Goal: Use online tool/utility: Utilize a website feature to perform a specific function

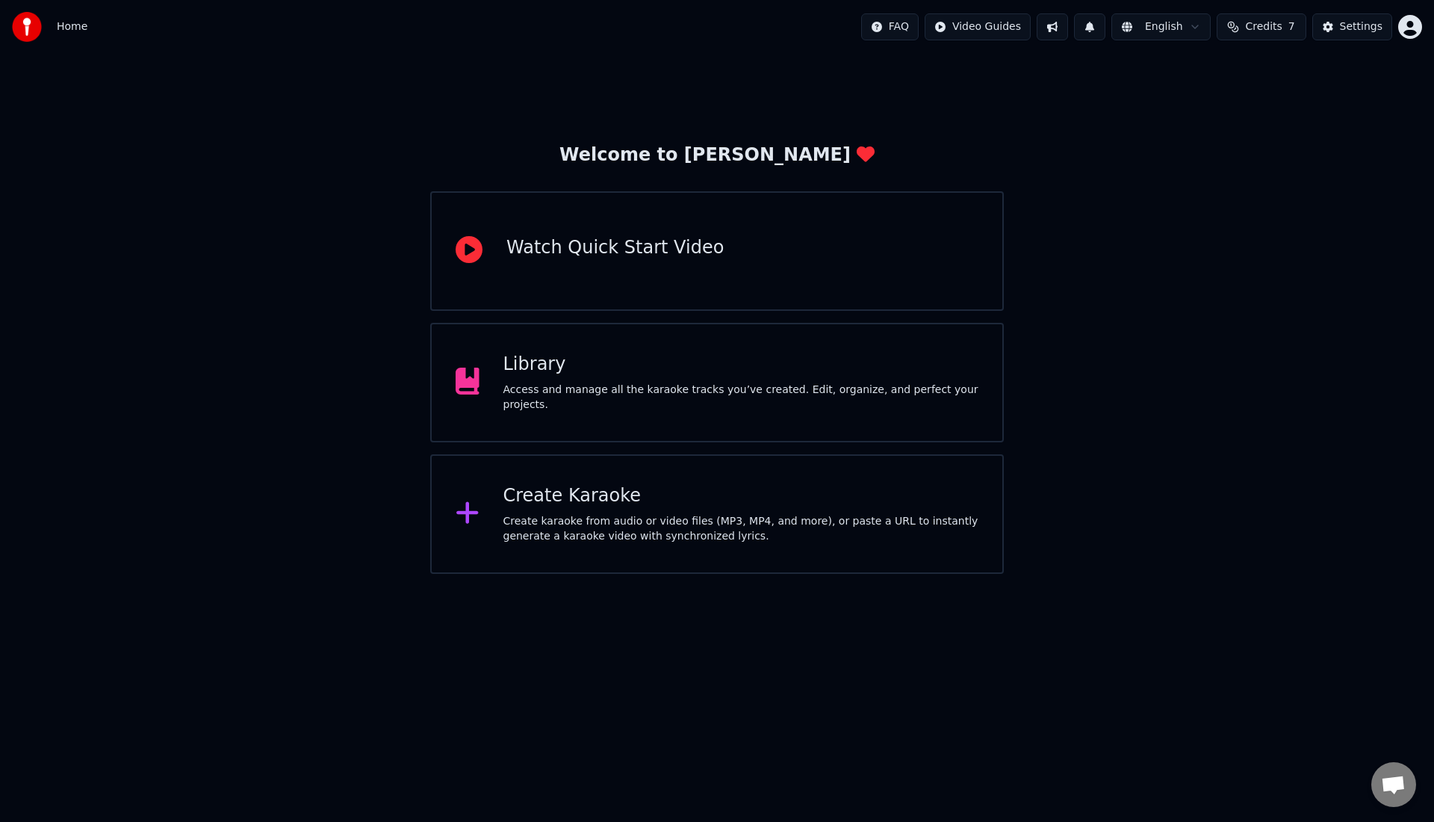
click at [578, 509] on div "Create Karaoke Create karaoke from audio or video files (MP3, MP4, and more), o…" at bounding box center [741, 514] width 476 height 60
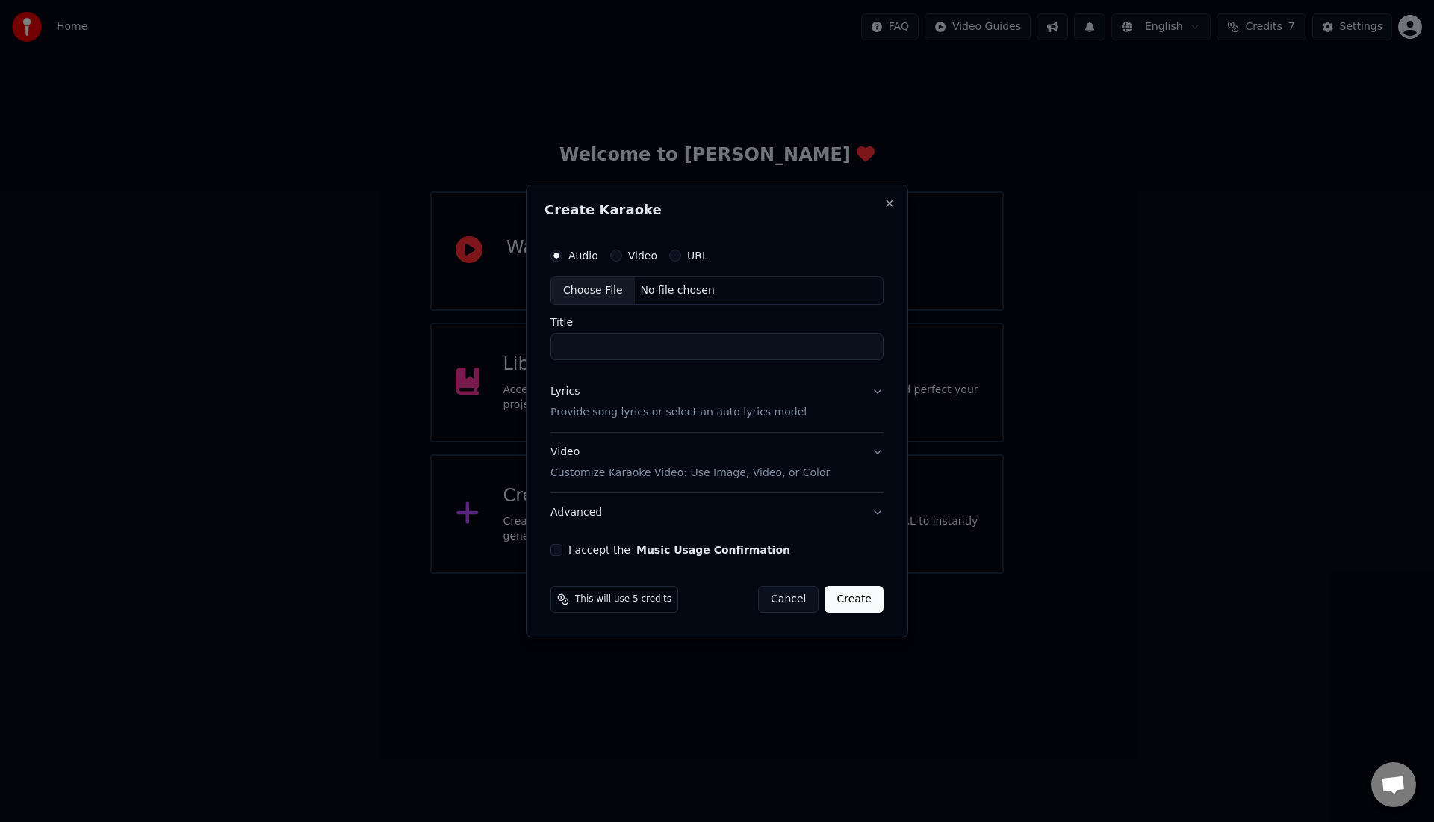
click at [612, 289] on div "Choose File" at bounding box center [593, 290] width 84 height 27
drag, startPoint x: 627, startPoint y: 346, endPoint x: 840, endPoint y: 358, distance: 213.2
click at [840, 358] on input "**********" at bounding box center [716, 346] width 339 height 27
type input "**********"
click at [557, 550] on button "I accept the Music Usage Confirmation" at bounding box center [553, 550] width 12 height 12
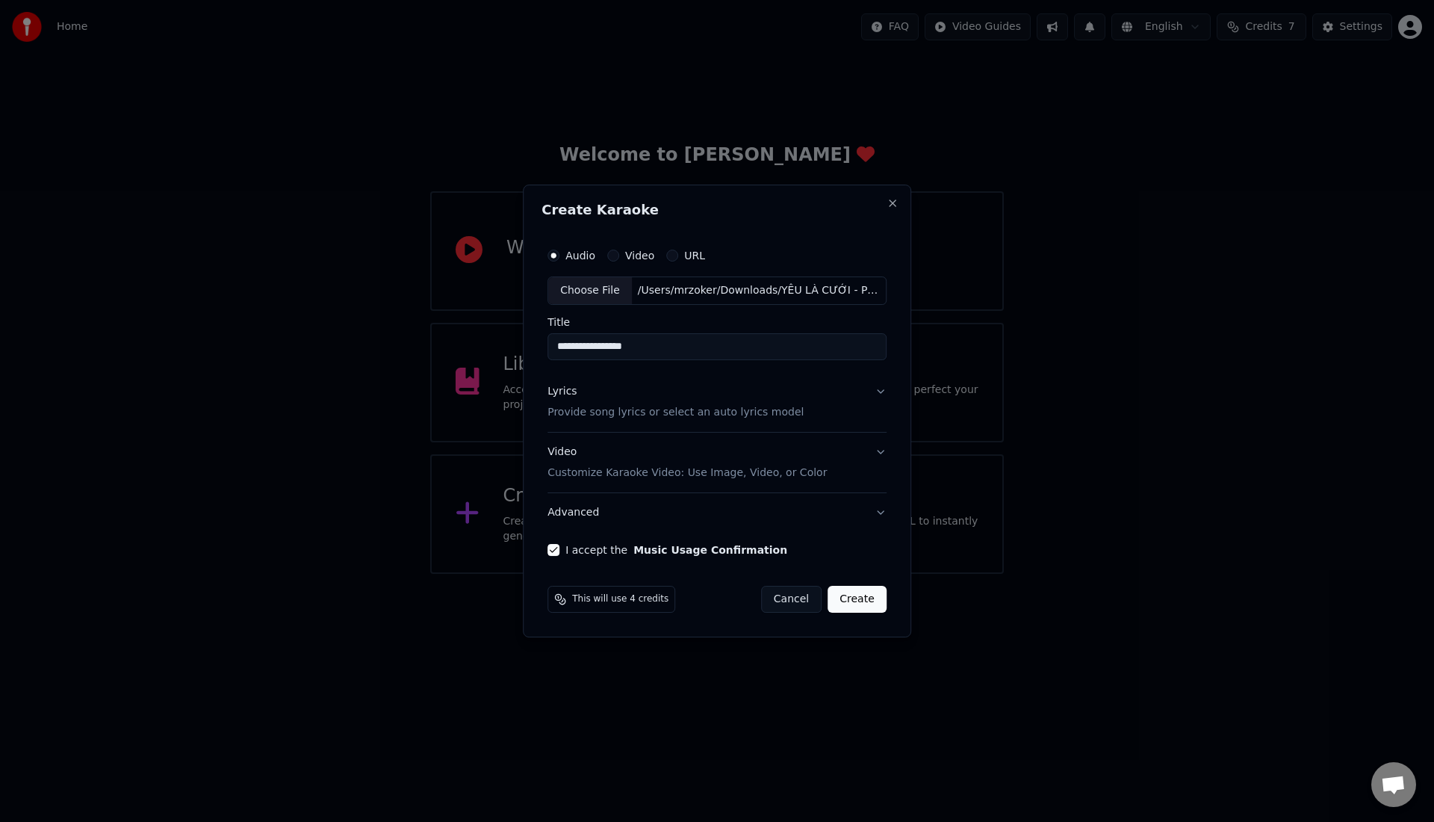
click at [783, 474] on p "Customize Karaoke Video: Use Image, Video, or Color" at bounding box center [686, 472] width 279 height 15
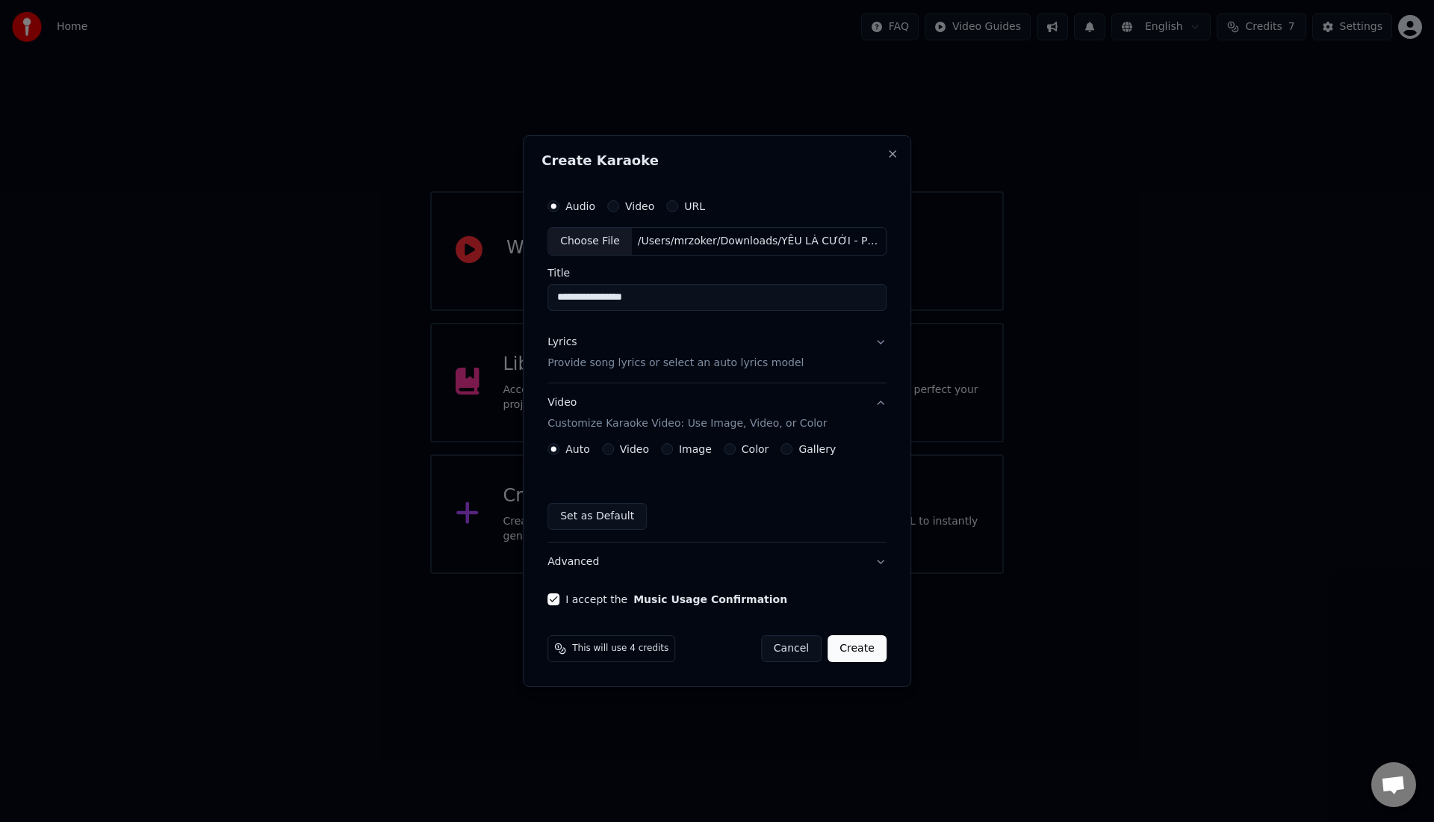
click at [662, 451] on button "Image" at bounding box center [667, 449] width 12 height 12
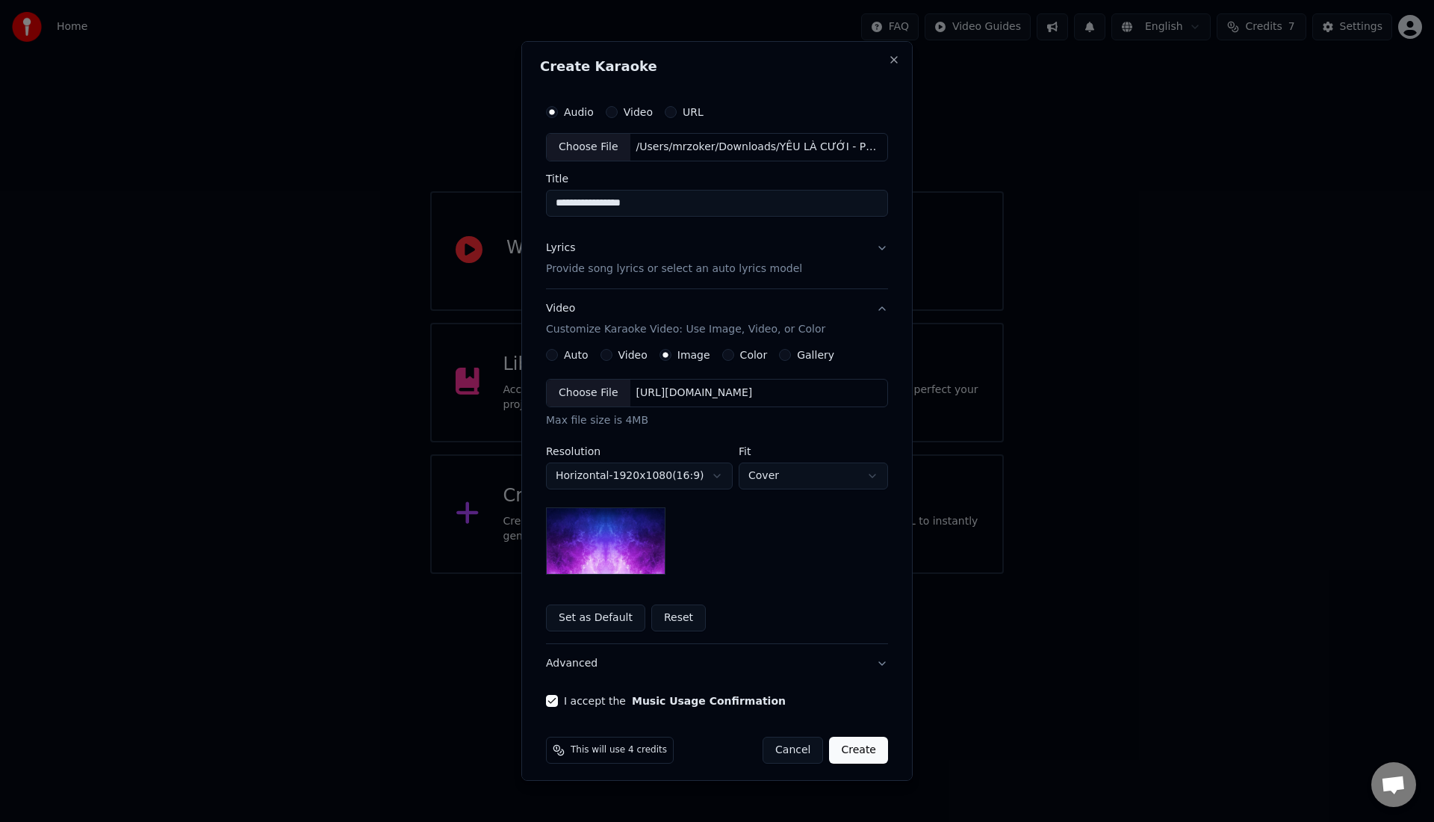
click at [612, 525] on img at bounding box center [606, 540] width 120 height 67
click at [700, 271] on p "Provide song lyrics or select an auto lyrics model" at bounding box center [674, 268] width 256 height 15
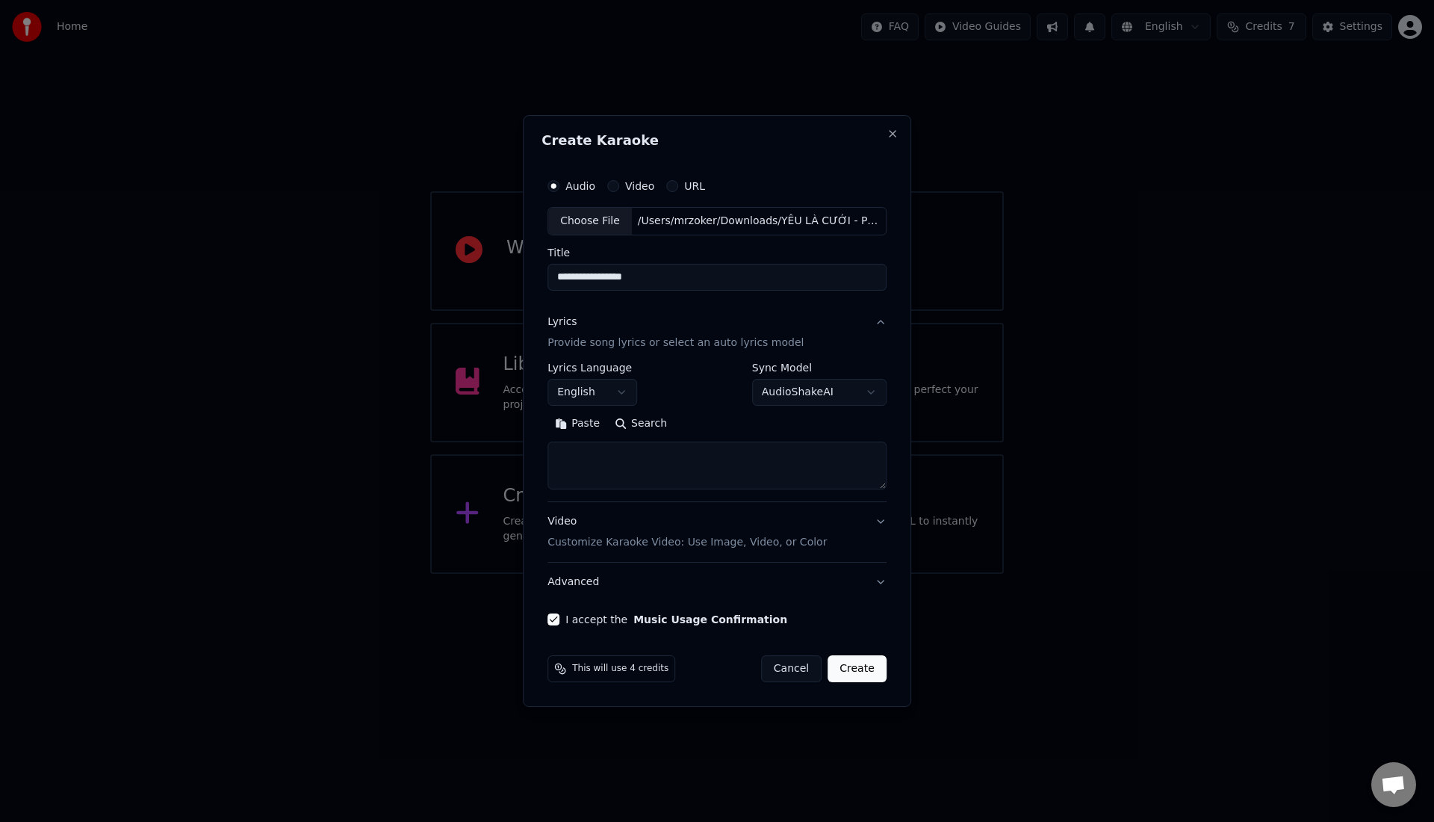
click at [584, 429] on button "Paste" at bounding box center [577, 424] width 60 height 24
drag, startPoint x: 690, startPoint y: 455, endPoint x: 831, endPoint y: 459, distance: 141.2
click at [832, 459] on textarea at bounding box center [714, 465] width 335 height 48
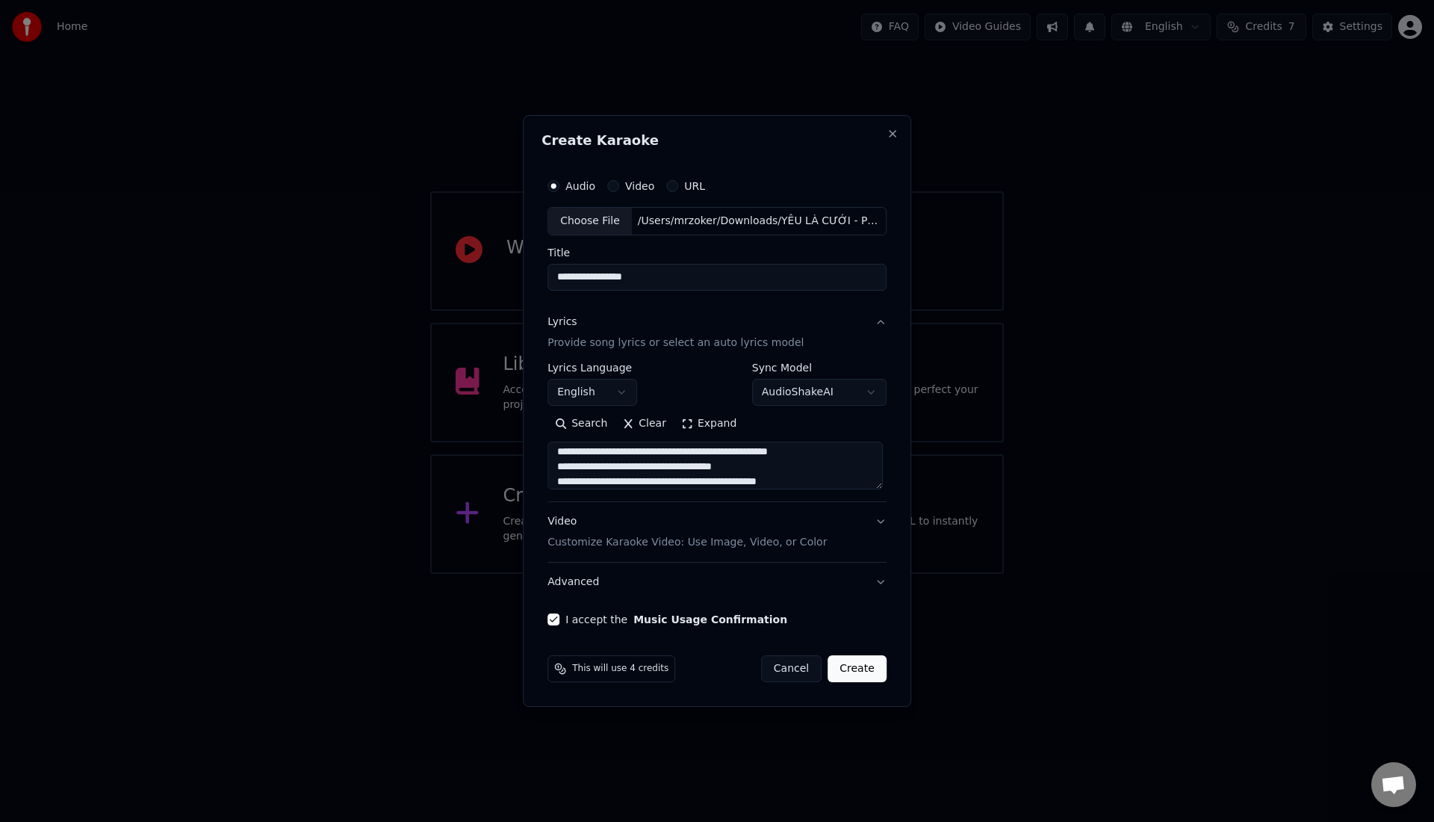
drag, startPoint x: 696, startPoint y: 466, endPoint x: 782, endPoint y: 463, distance: 85.9
click at [783, 463] on textarea at bounding box center [714, 465] width 335 height 48
drag, startPoint x: 686, startPoint y: 463, endPoint x: 764, endPoint y: 462, distance: 78.4
click at [764, 462] on textarea at bounding box center [714, 465] width 335 height 48
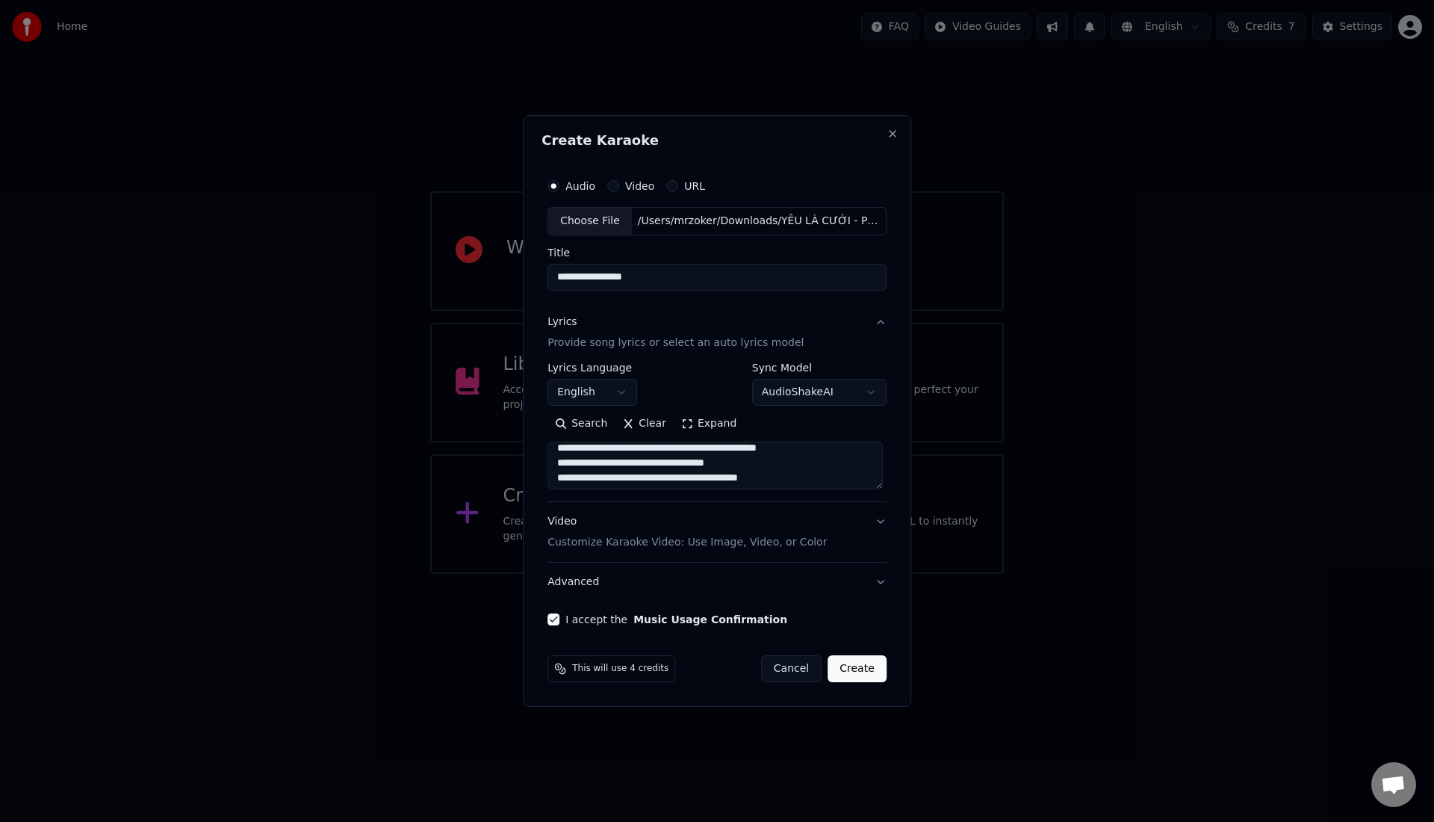
drag, startPoint x: 686, startPoint y: 461, endPoint x: 759, endPoint y: 458, distance: 73.3
click at [759, 458] on textarea at bounding box center [714, 465] width 335 height 48
drag, startPoint x: 797, startPoint y: 464, endPoint x: 864, endPoint y: 462, distance: 67.3
click at [864, 462] on textarea at bounding box center [714, 465] width 335 height 48
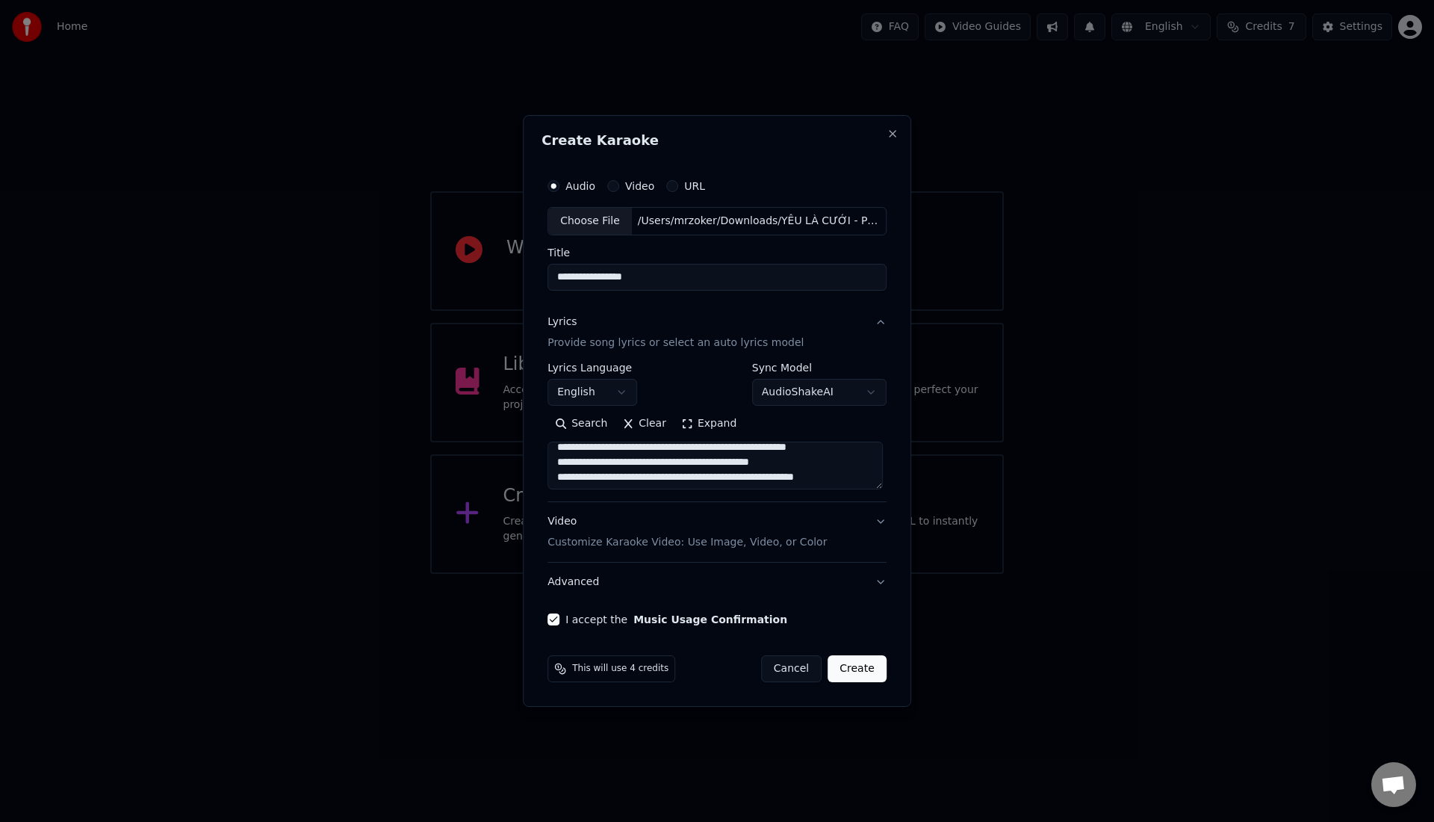
scroll to position [291, 0]
drag, startPoint x: 677, startPoint y: 462, endPoint x: 803, endPoint y: 459, distance: 126.3
click at [804, 459] on textarea at bounding box center [714, 465] width 335 height 48
drag, startPoint x: 777, startPoint y: 477, endPoint x: 857, endPoint y: 477, distance: 79.9
click at [857, 477] on textarea at bounding box center [714, 465] width 335 height 48
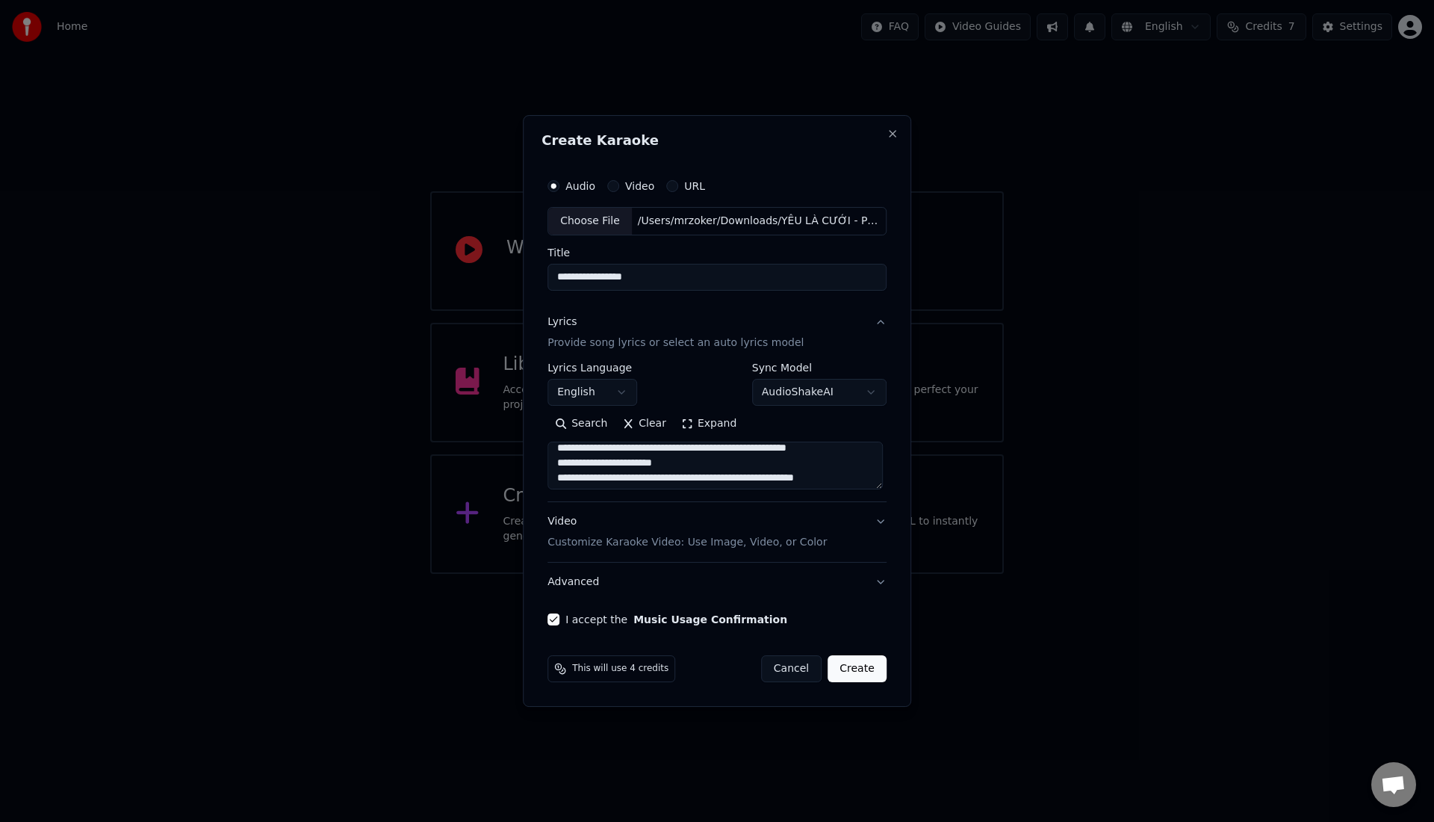
drag, startPoint x: 779, startPoint y: 477, endPoint x: 862, endPoint y: 476, distance: 82.9
click at [862, 476] on textarea at bounding box center [714, 465] width 335 height 48
click at [813, 478] on textarea at bounding box center [714, 465] width 335 height 48
drag, startPoint x: 674, startPoint y: 465, endPoint x: 778, endPoint y: 457, distance: 103.4
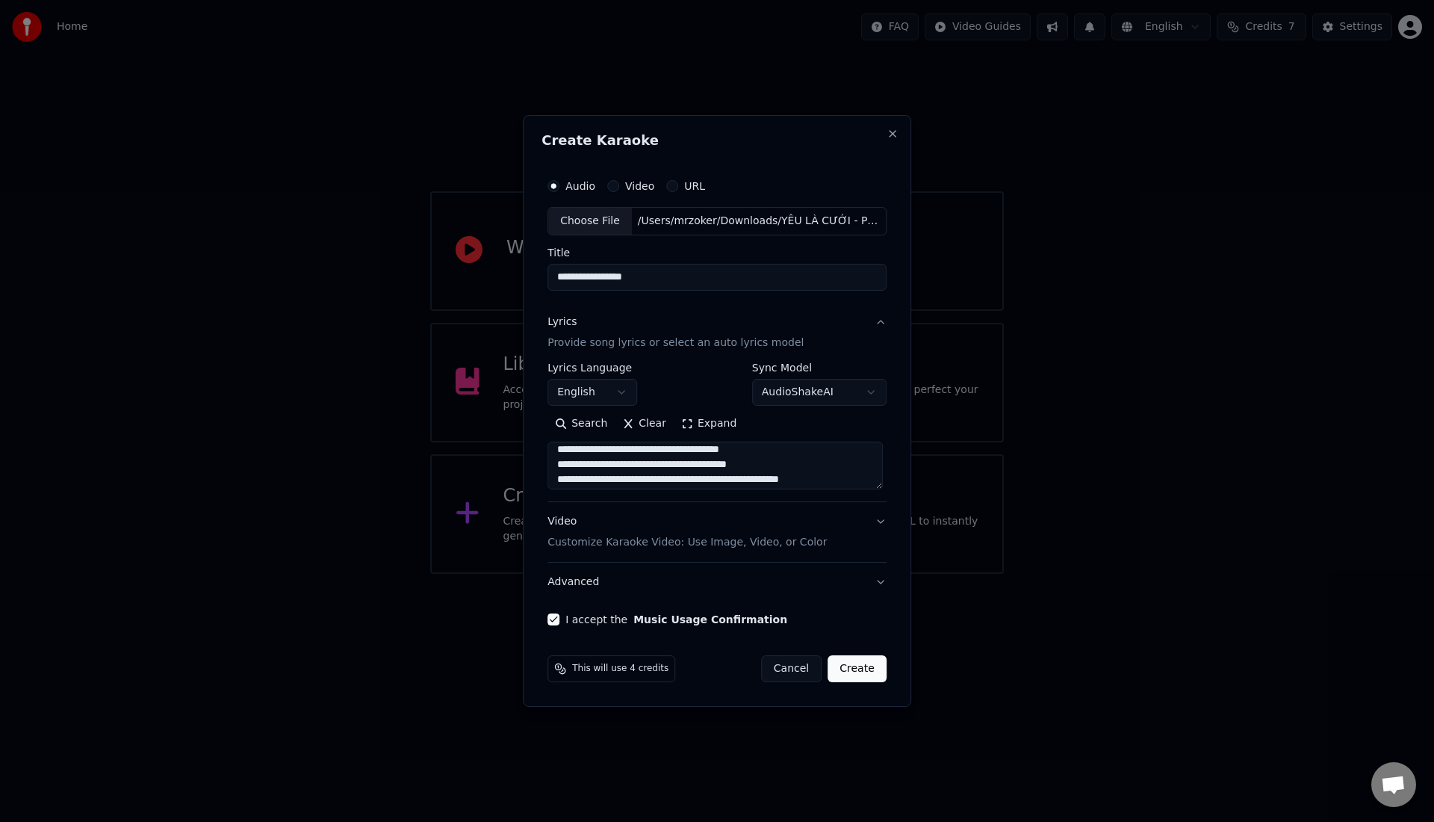
click at [778, 457] on textarea at bounding box center [714, 465] width 335 height 48
drag, startPoint x: 786, startPoint y: 480, endPoint x: 872, endPoint y: 474, distance: 86.2
click at [872, 474] on textarea at bounding box center [714, 465] width 335 height 48
drag, startPoint x: 793, startPoint y: 459, endPoint x: 851, endPoint y: 459, distance: 57.5
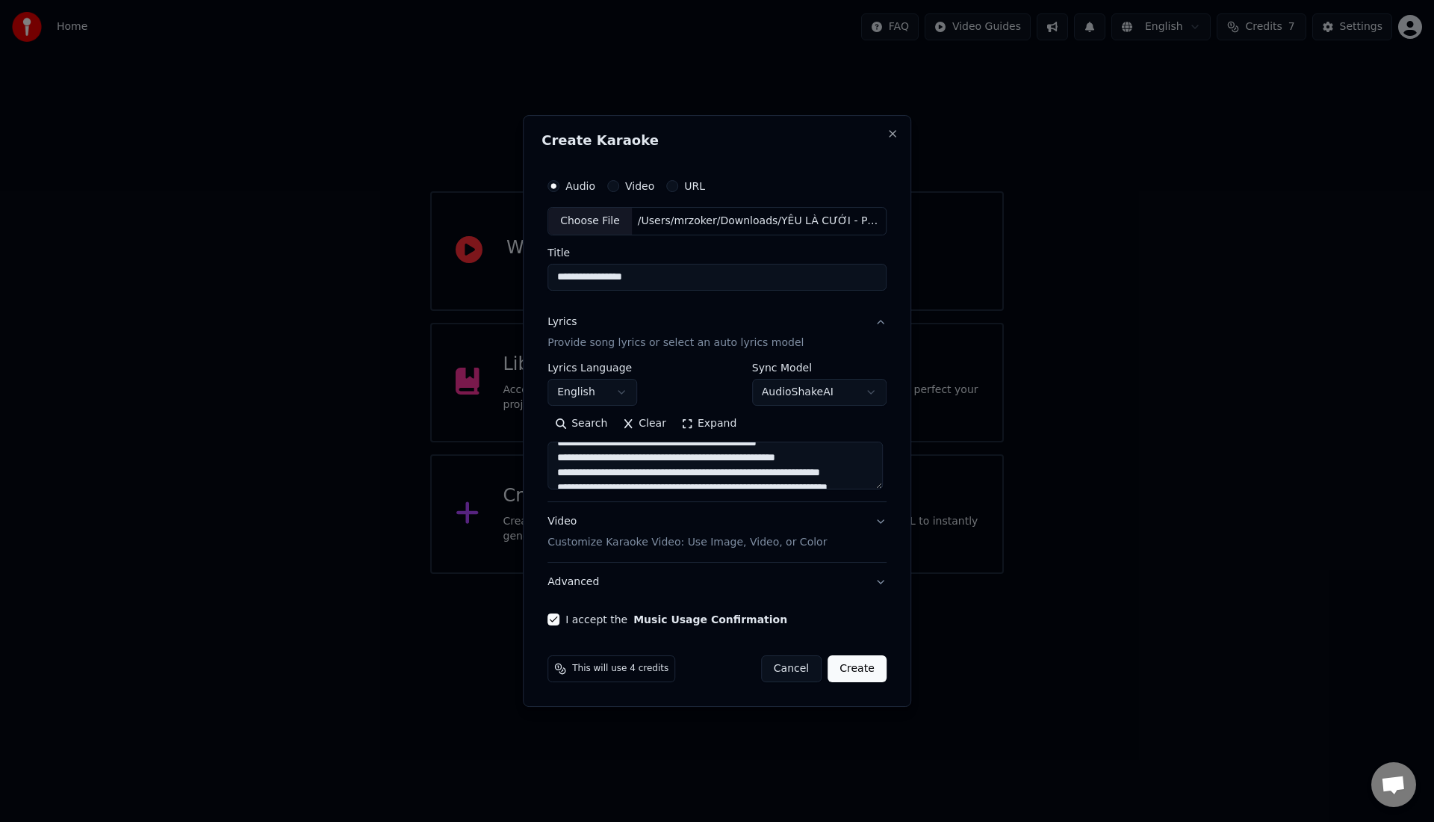
click at [851, 459] on textarea at bounding box center [714, 465] width 335 height 48
drag, startPoint x: 825, startPoint y: 471, endPoint x: 890, endPoint y: 482, distance: 65.9
click at [890, 482] on div "**********" at bounding box center [716, 398] width 351 height 466
click at [819, 479] on textarea at bounding box center [714, 465] width 335 height 48
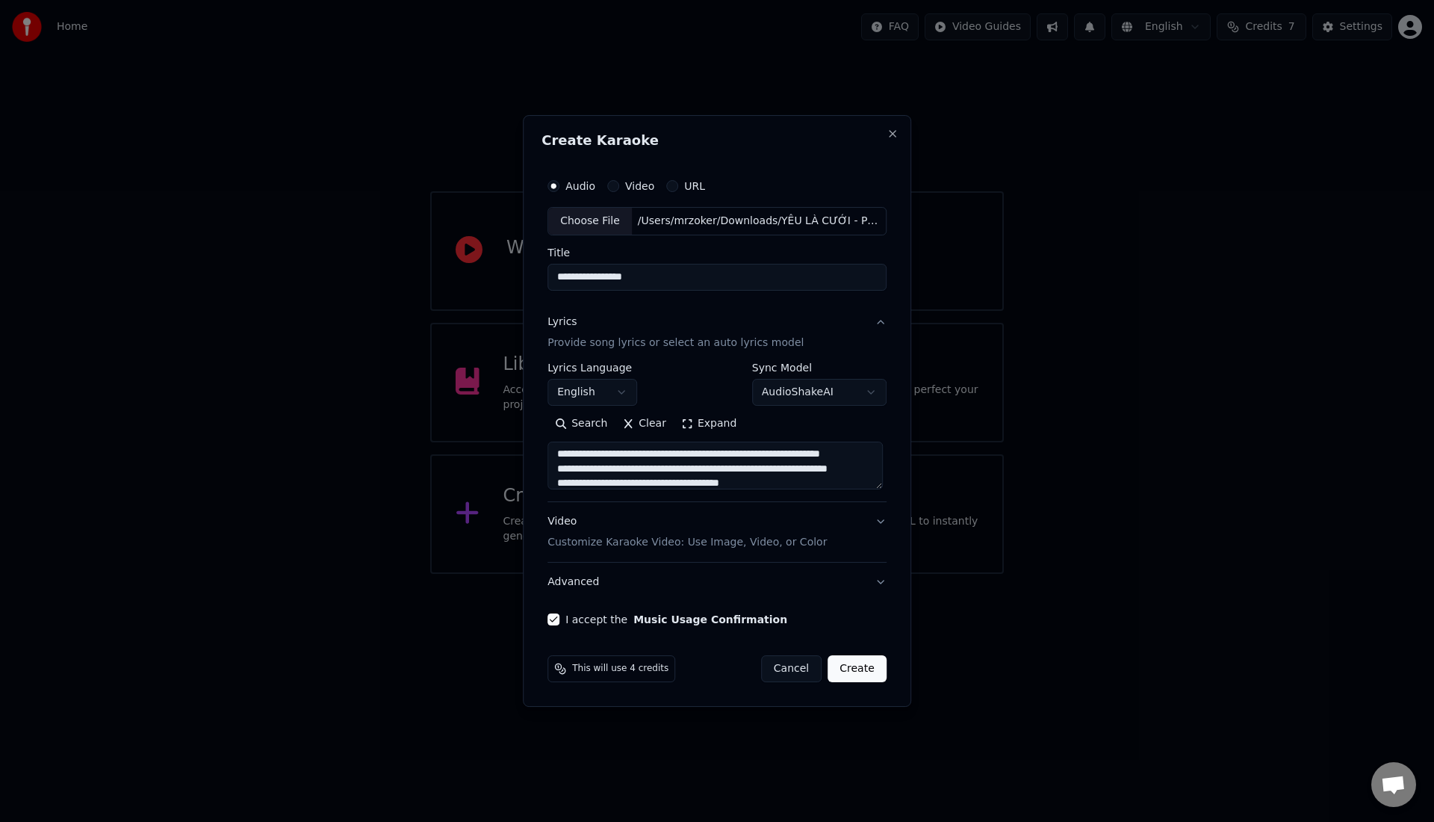
drag, startPoint x: 823, startPoint y: 454, endPoint x: 854, endPoint y: 467, distance: 33.2
click at [855, 468] on textarea at bounding box center [714, 465] width 335 height 48
drag, startPoint x: 820, startPoint y: 469, endPoint x: 840, endPoint y: 474, distance: 20.7
click at [844, 478] on textarea at bounding box center [714, 465] width 335 height 48
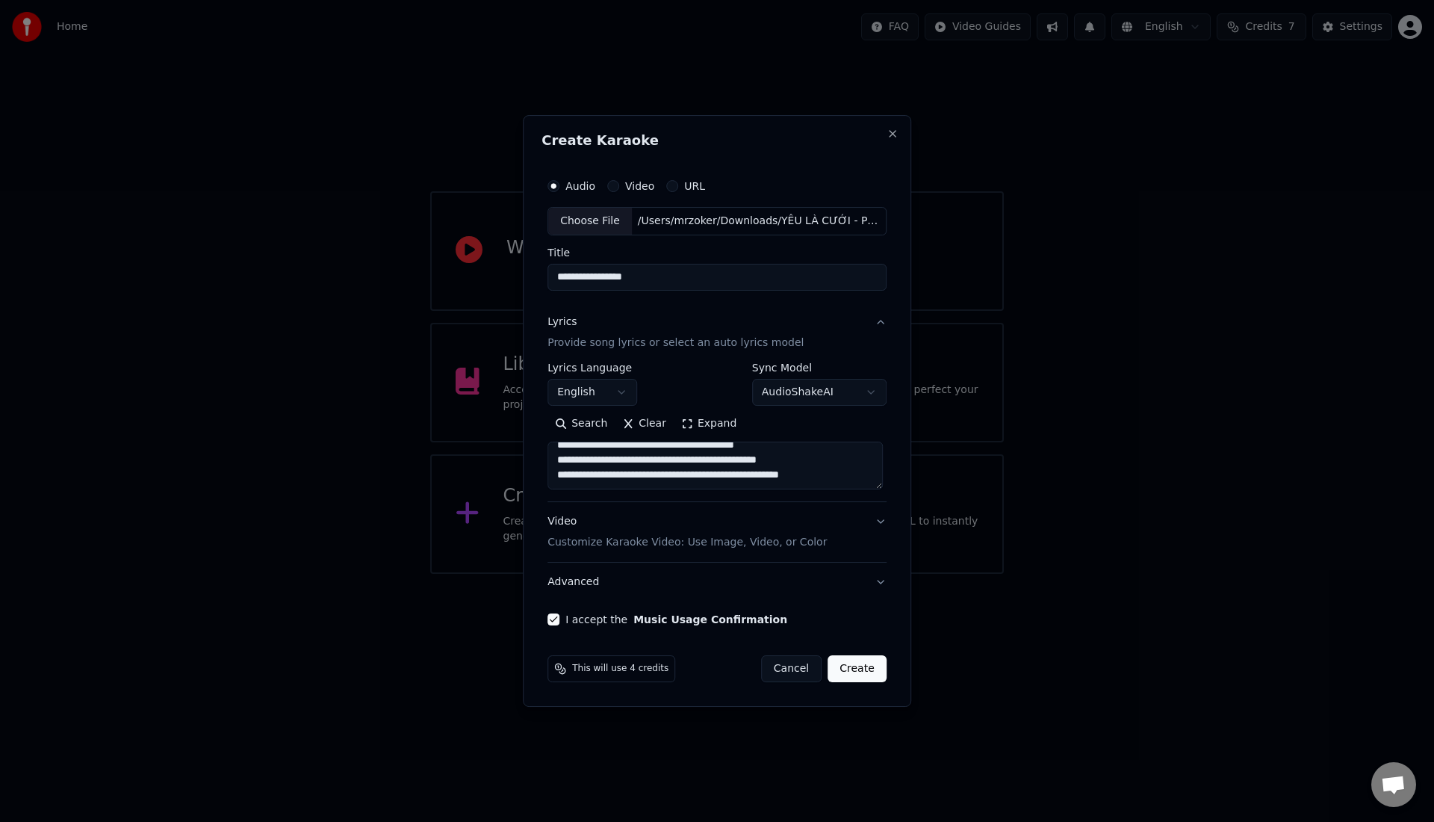
drag, startPoint x: 795, startPoint y: 466, endPoint x: 860, endPoint y: 467, distance: 64.2
click at [860, 466] on textarea at bounding box center [714, 465] width 335 height 48
drag, startPoint x: 804, startPoint y: 460, endPoint x: 883, endPoint y: 460, distance: 78.4
click at [883, 460] on textarea at bounding box center [714, 465] width 335 height 48
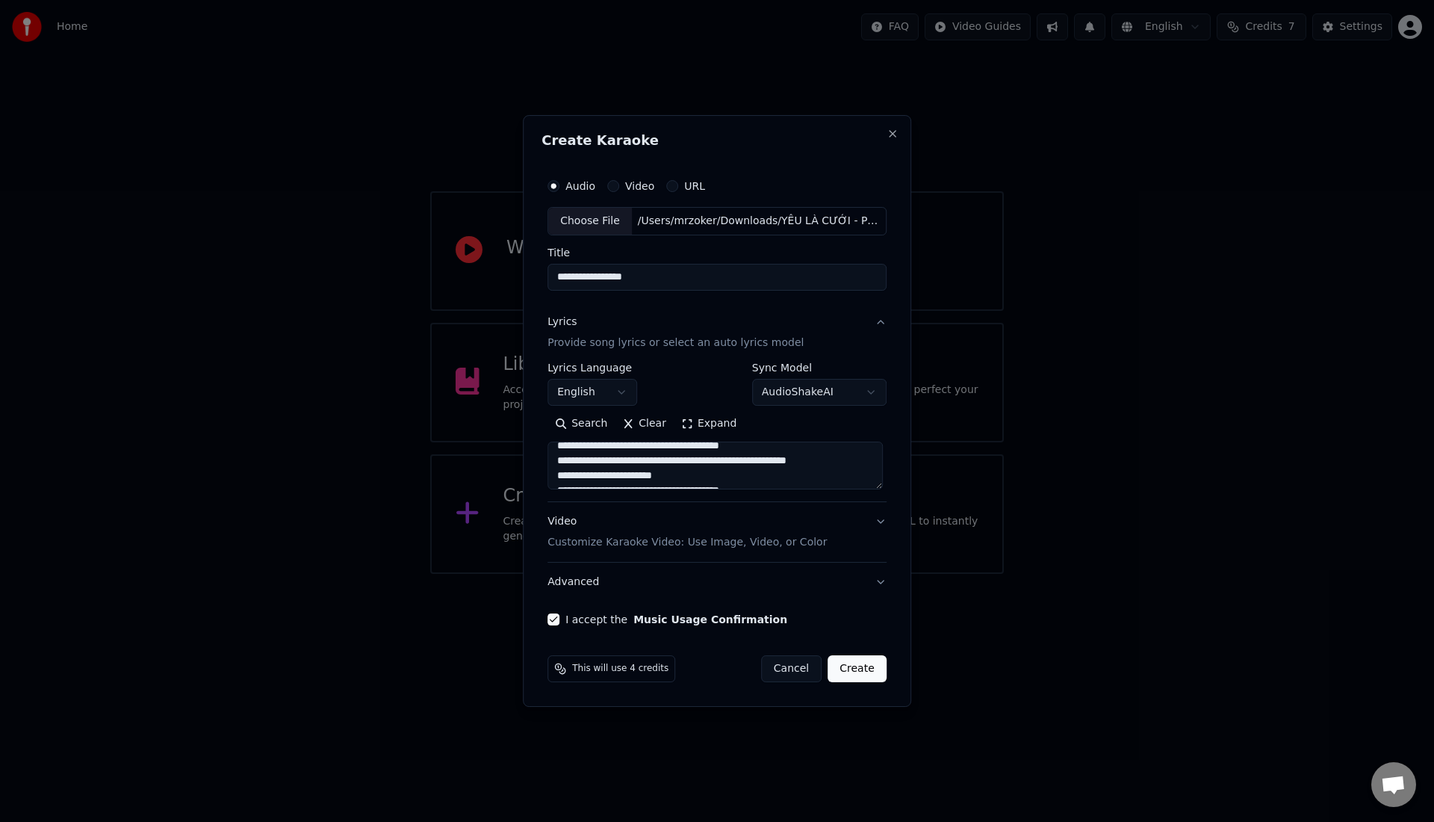
click at [858, 460] on textarea at bounding box center [714, 465] width 335 height 48
drag, startPoint x: 858, startPoint y: 459, endPoint x: 807, endPoint y: 458, distance: 51.6
click at [806, 458] on textarea at bounding box center [714, 465] width 335 height 48
type textarea "**********"
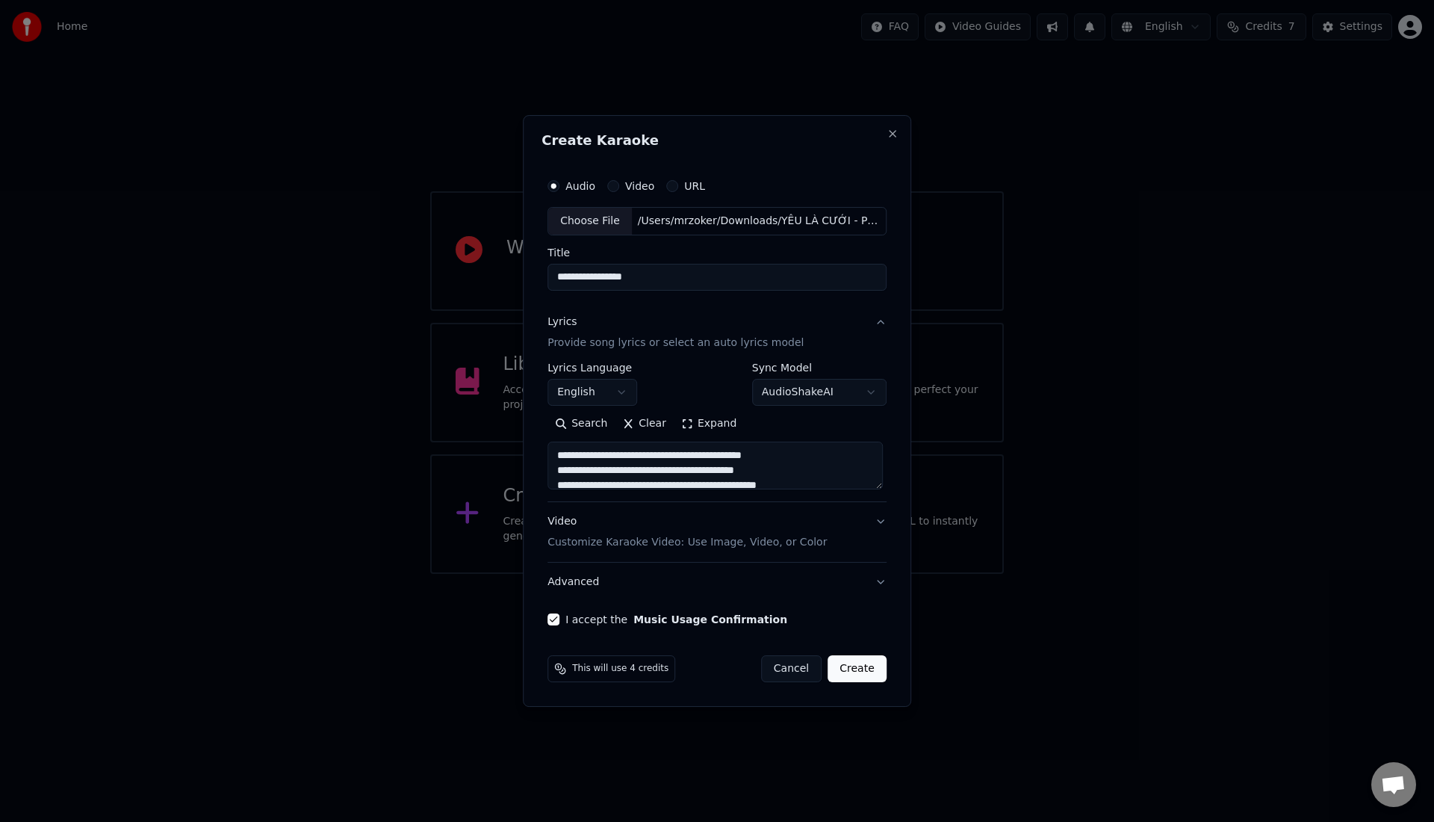
click at [595, 542] on p "Customize Karaoke Video: Use Image, Video, or Color" at bounding box center [686, 542] width 279 height 15
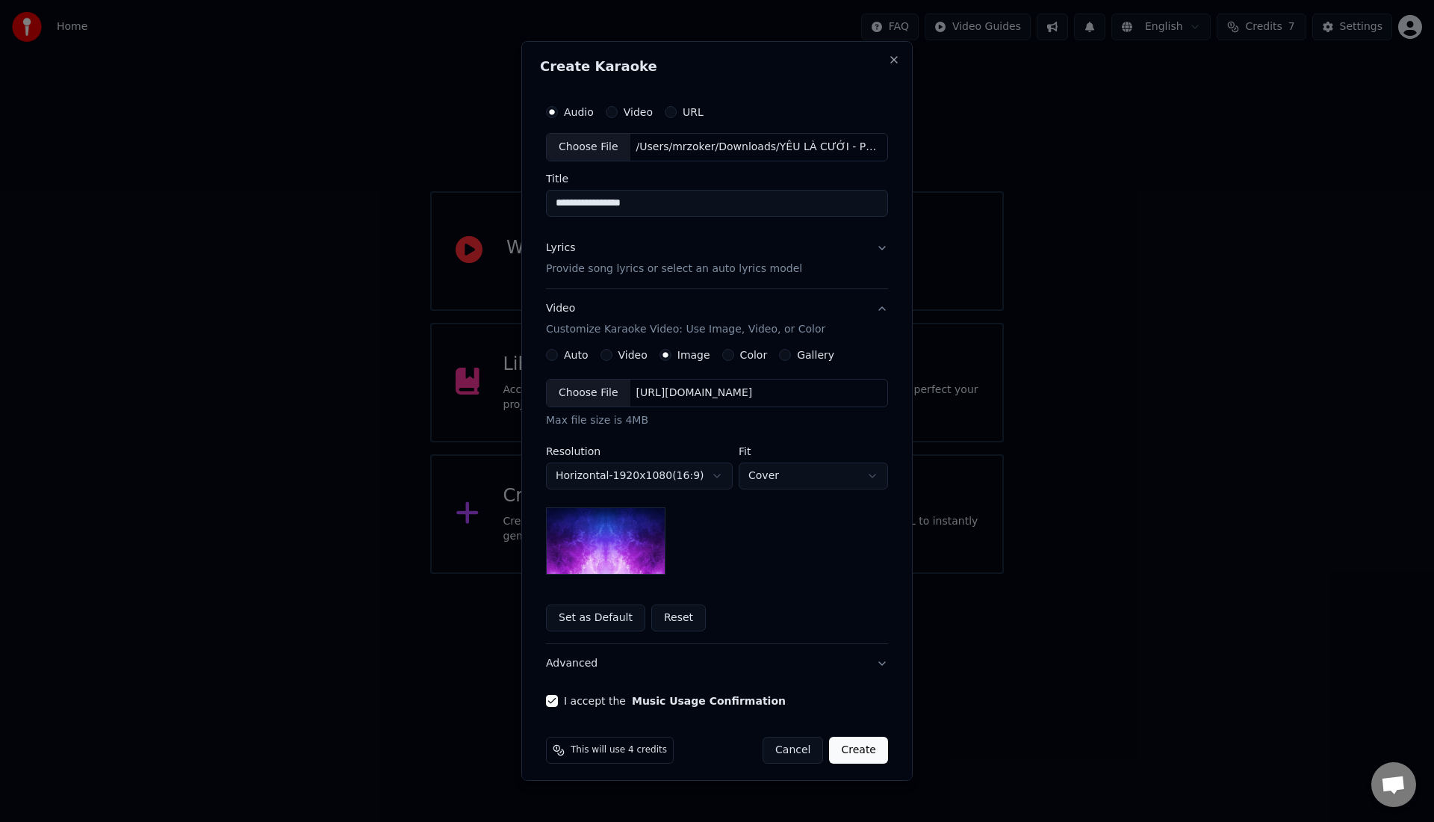
click at [598, 388] on div "Choose File" at bounding box center [589, 392] width 84 height 27
click at [589, 400] on div "Choose File" at bounding box center [589, 392] width 84 height 27
click at [846, 750] on button "Create" at bounding box center [858, 749] width 59 height 27
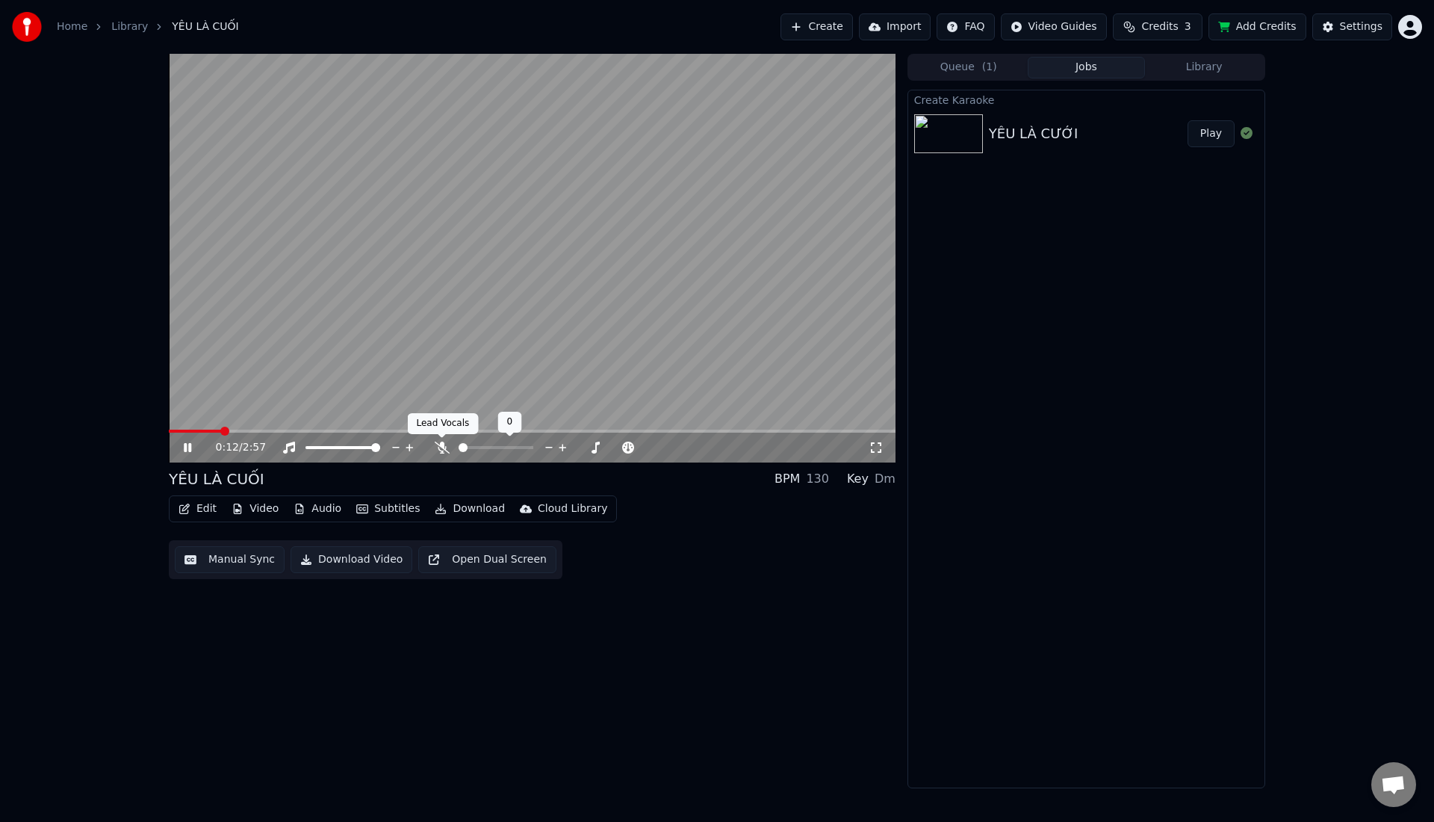
click at [445, 450] on icon at bounding box center [442, 447] width 15 height 12
click at [494, 447] on span at bounding box center [496, 447] width 75 height 3
click at [439, 450] on icon at bounding box center [442, 447] width 8 height 12
click at [530, 428] on video at bounding box center [532, 258] width 727 height 409
click at [530, 429] on span at bounding box center [532, 430] width 727 height 3
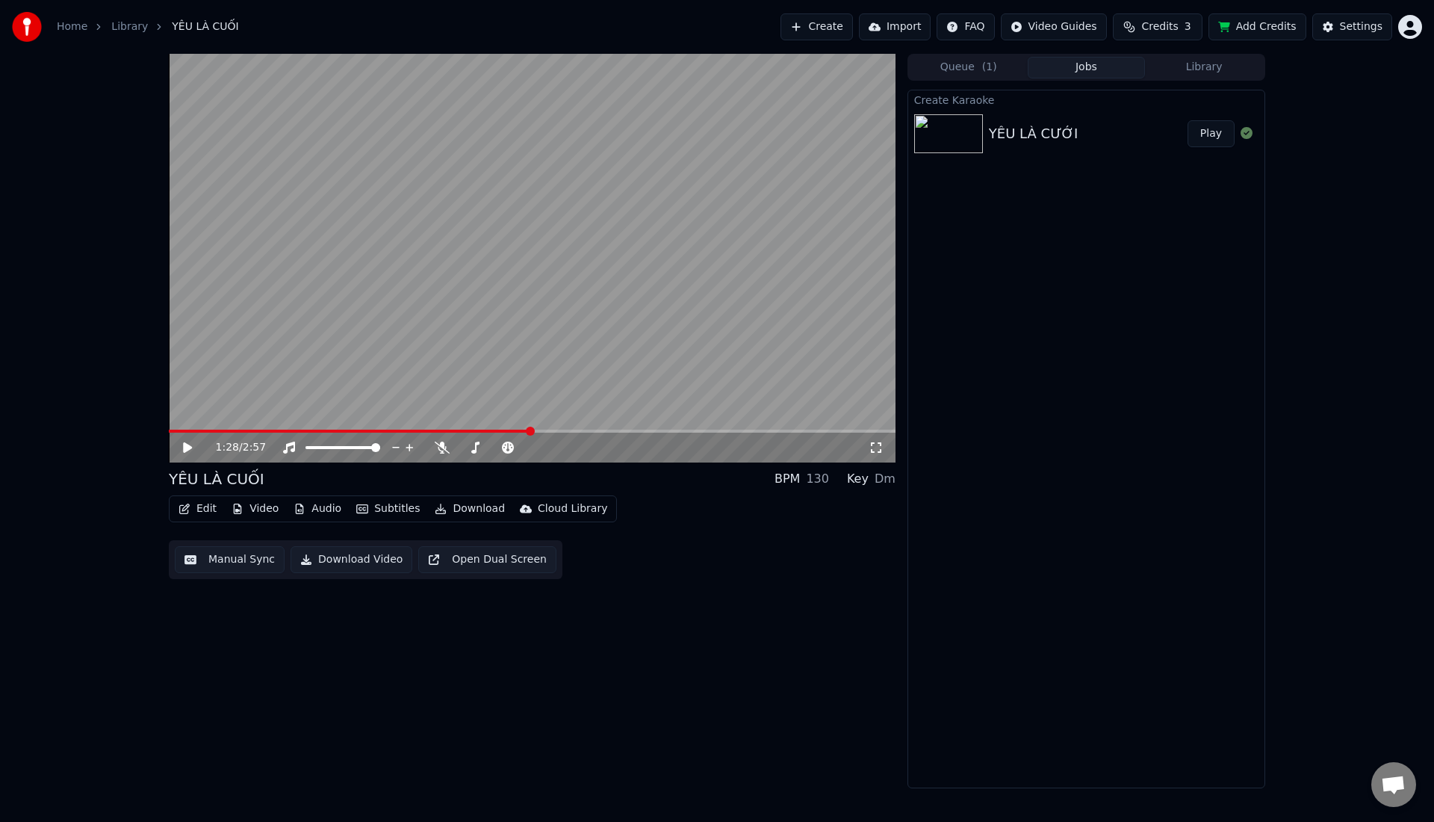
click at [586, 270] on video at bounding box center [532, 258] width 727 height 409
click at [833, 430] on span at bounding box center [532, 430] width 727 height 3
click at [815, 432] on span at bounding box center [493, 430] width 648 height 3
click at [769, 426] on video at bounding box center [532, 258] width 727 height 409
click at [763, 426] on video at bounding box center [532, 258] width 727 height 409
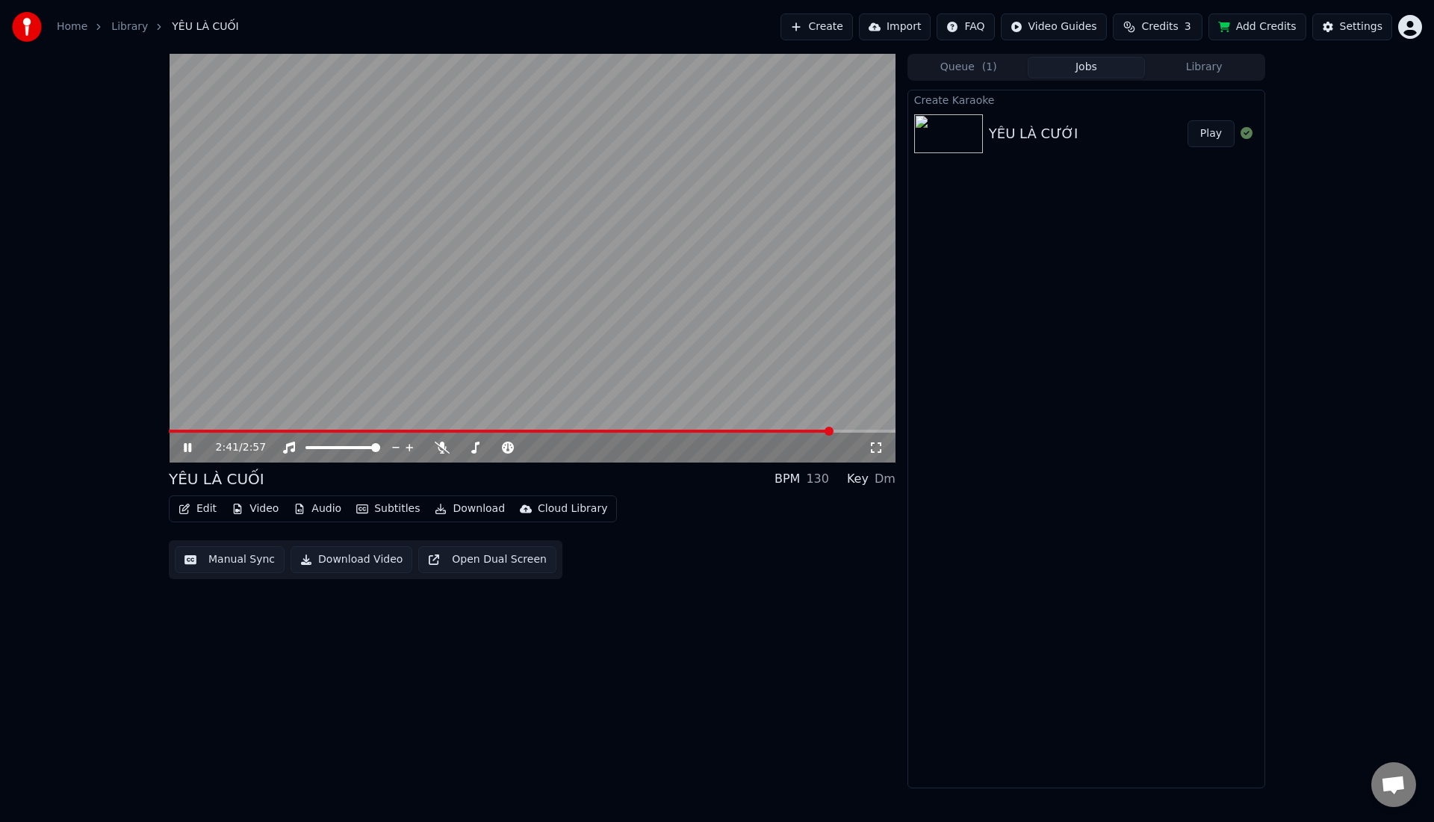
click at [757, 429] on video at bounding box center [532, 258] width 727 height 409
click at [753, 430] on span at bounding box center [501, 430] width 665 height 3
click at [764, 287] on video at bounding box center [532, 258] width 727 height 409
click at [442, 456] on div "2:29 / 2:57" at bounding box center [532, 447] width 727 height 30
click at [443, 450] on icon at bounding box center [442, 447] width 15 height 12
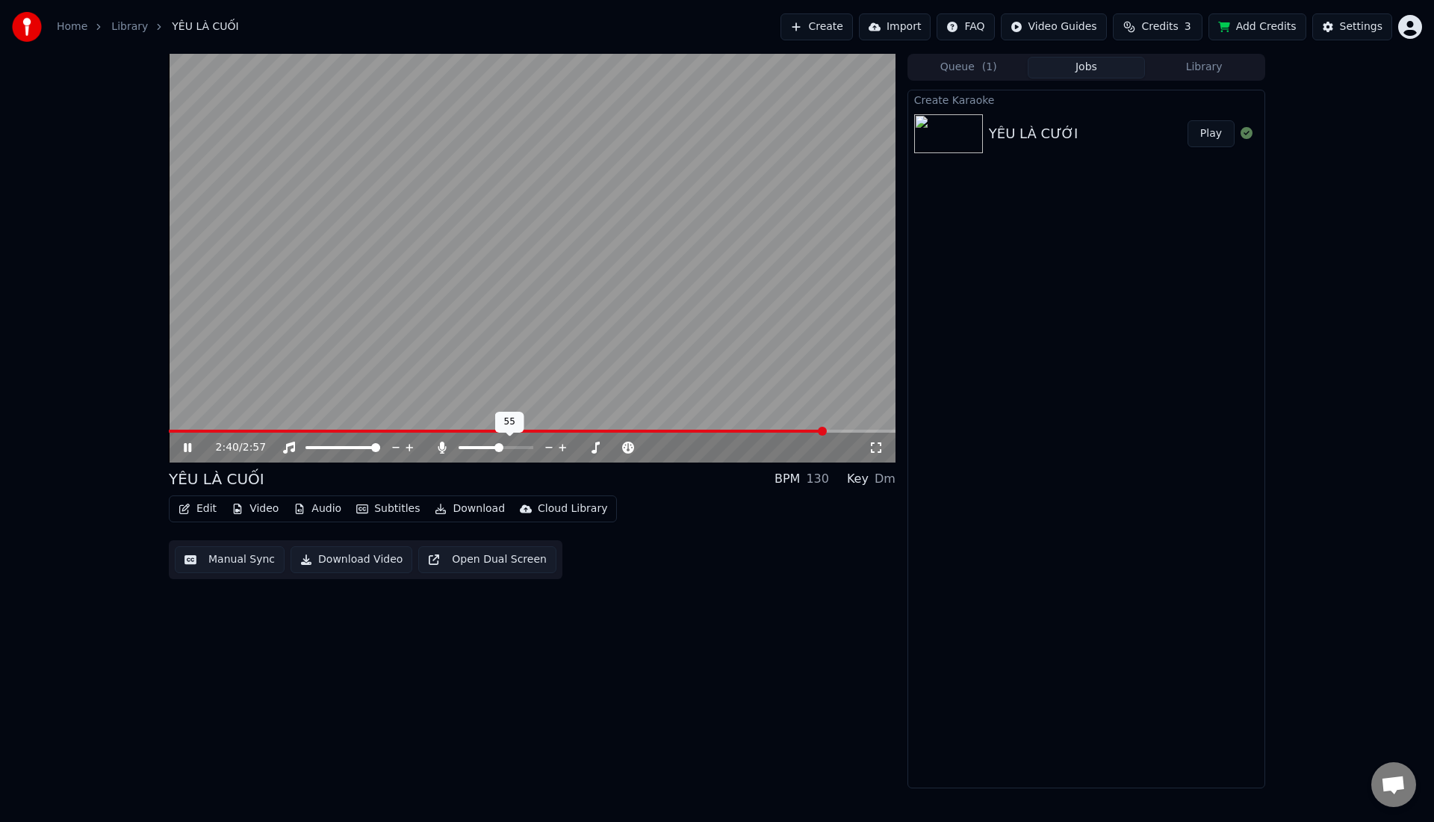
click at [500, 448] on span at bounding box center [479, 447] width 41 height 3
click at [525, 452] on span at bounding box center [522, 447] width 9 height 9
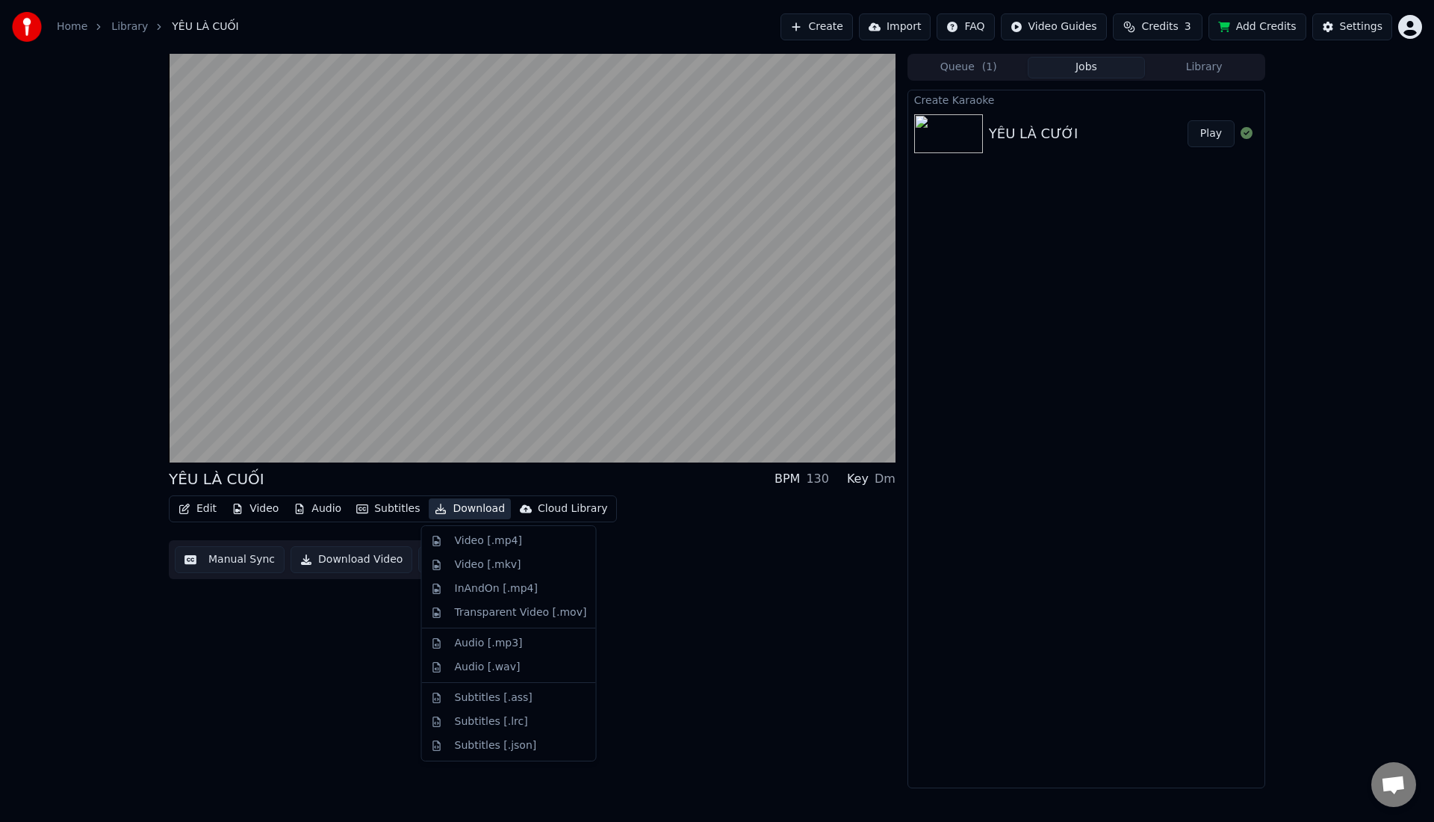
click at [463, 509] on button "Download" at bounding box center [470, 508] width 82 height 21
click at [459, 542] on div "Video [.mp4]" at bounding box center [488, 540] width 67 height 15
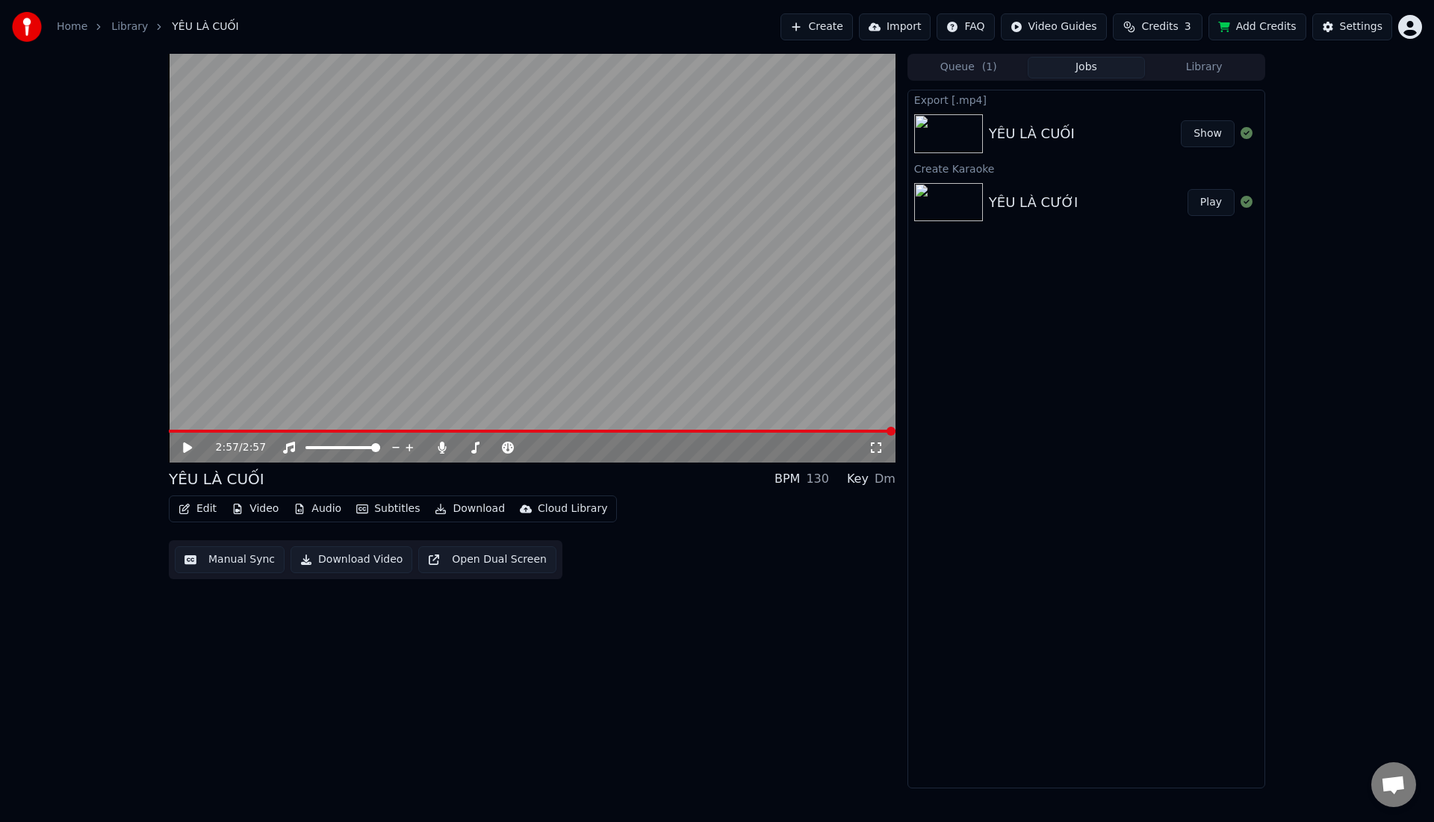
click at [1194, 131] on button "Show" at bounding box center [1208, 133] width 54 height 27
